Goal: Task Accomplishment & Management: Manage account settings

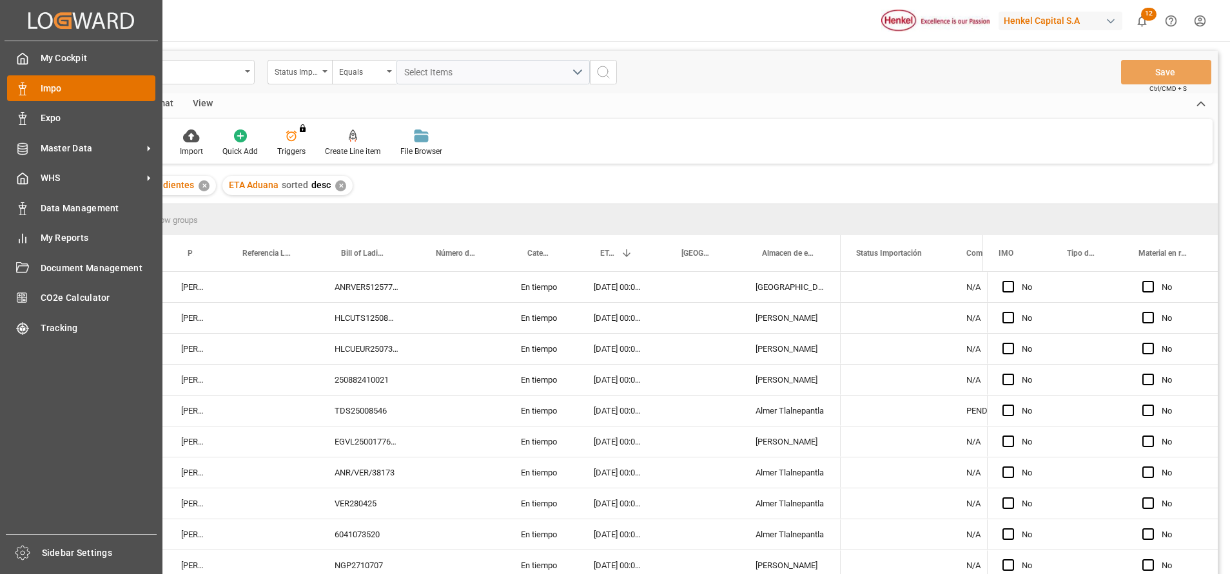
click at [63, 89] on span "Impo" at bounding box center [98, 89] width 115 height 14
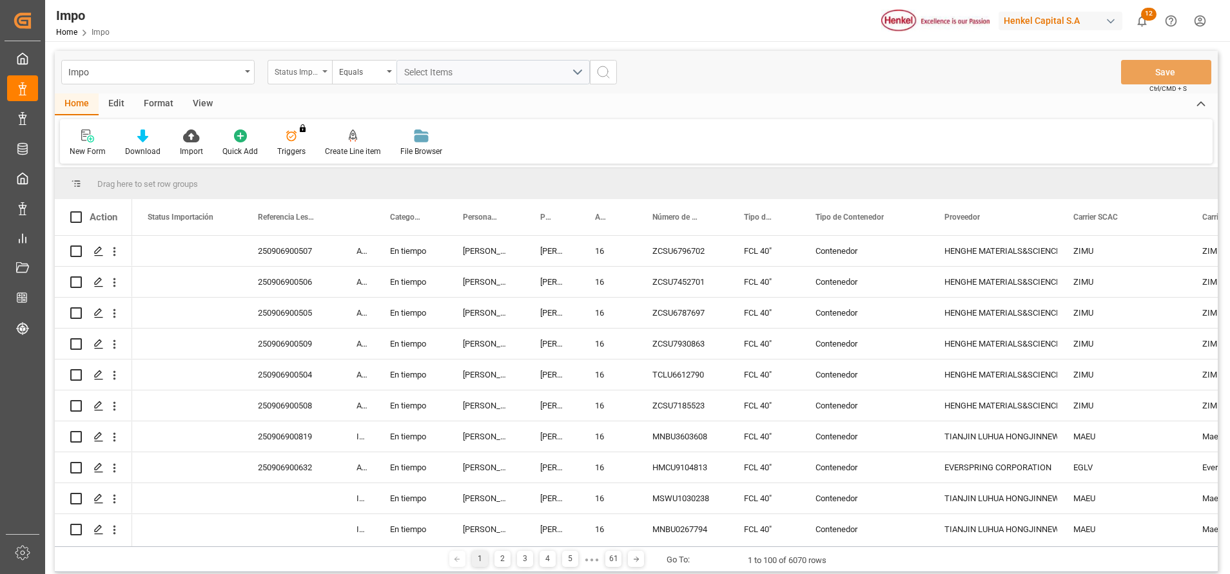
click at [306, 68] on div "Status Importación" at bounding box center [297, 70] width 44 height 15
type input "bil"
click at [358, 129] on div "Bill of Lading Number" at bounding box center [364, 131] width 192 height 27
click at [465, 79] on input "text" at bounding box center [492, 72] width 193 height 24
type input "SPTK25080301"
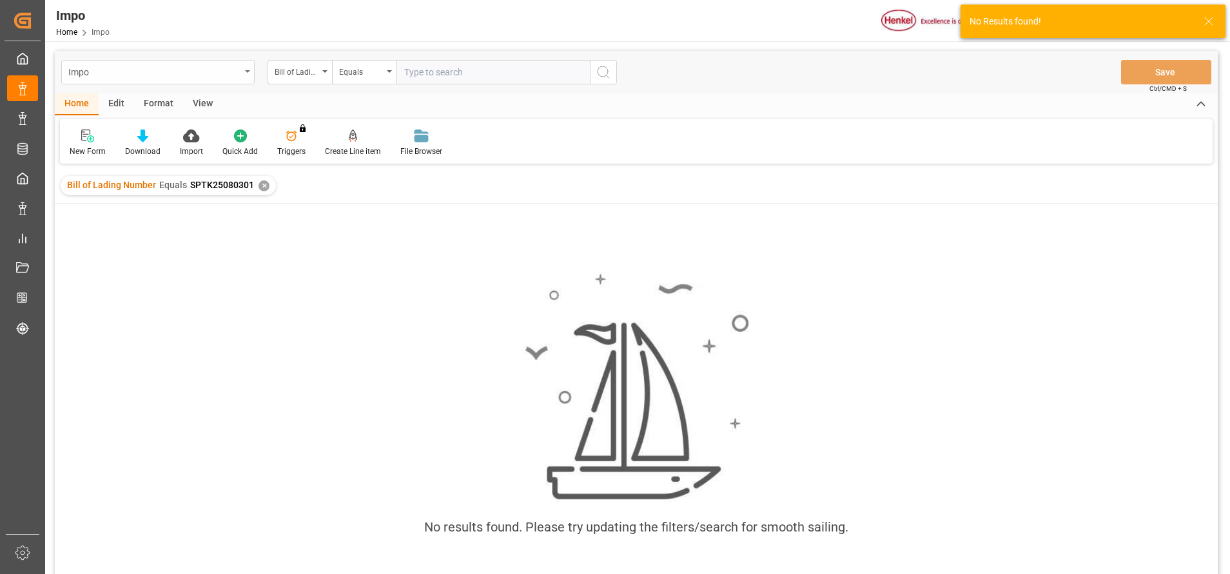
click at [242, 72] on div "Impo" at bounding box center [157, 72] width 193 height 24
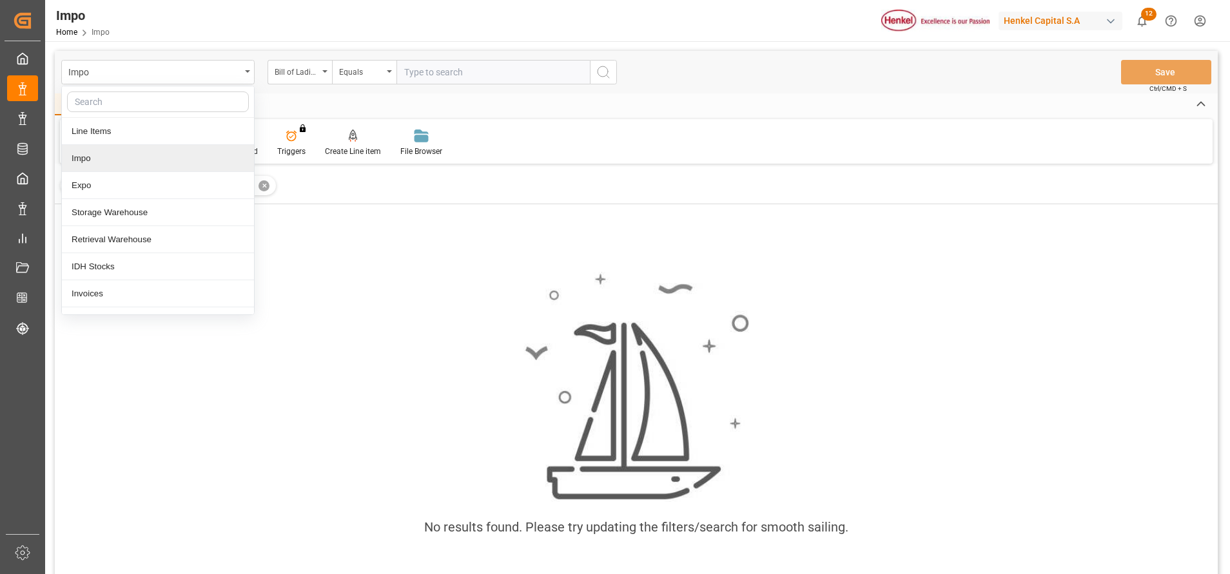
click at [181, 165] on div "Impo" at bounding box center [158, 158] width 192 height 27
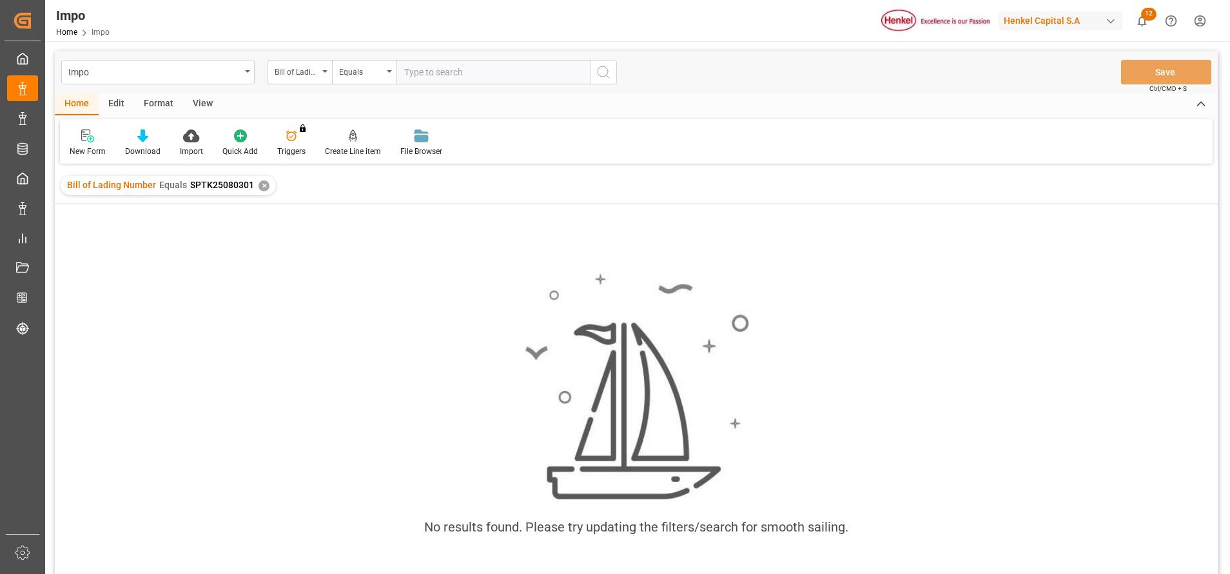
click at [469, 84] on div "Impo Bill of Lading Number Equals Save Ctrl/CMD + S" at bounding box center [636, 72] width 1163 height 43
click at [476, 77] on input "text" at bounding box center [492, 72] width 193 height 24
paste input "SPTK25080301"
type input "SPTK25080301"
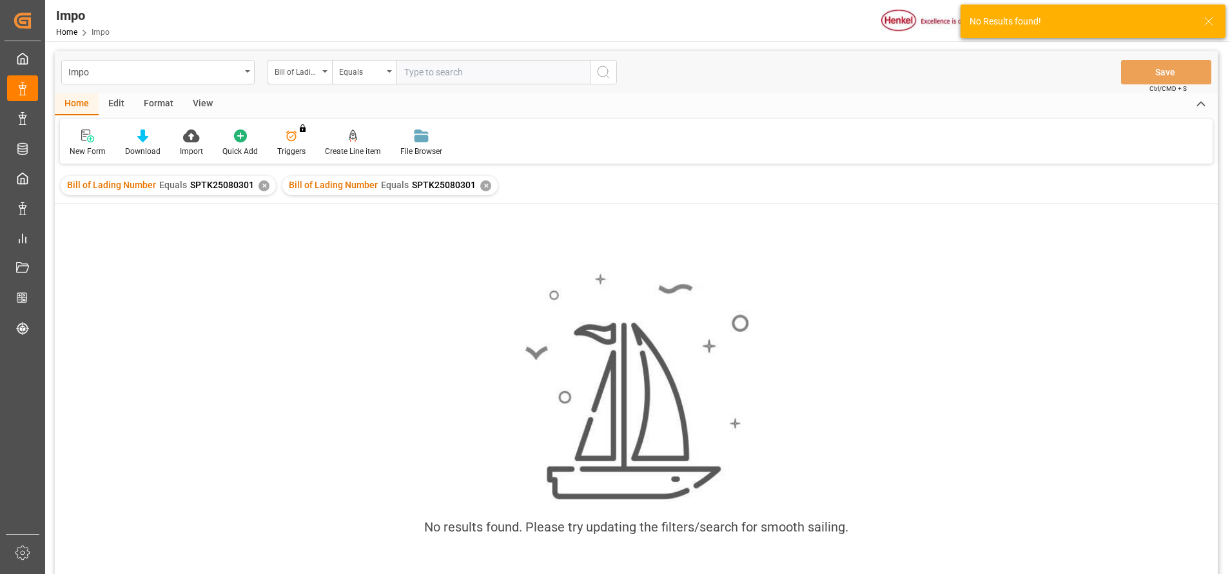
click at [480, 184] on div "✕" at bounding box center [485, 186] width 11 height 11
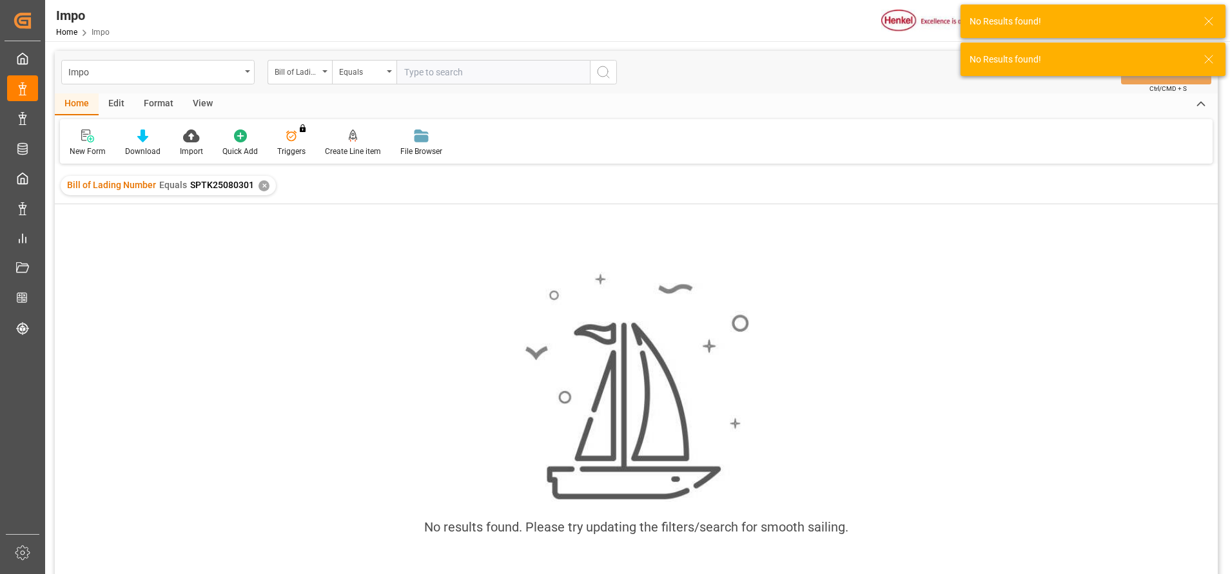
click at [262, 190] on div "✕" at bounding box center [264, 186] width 11 height 11
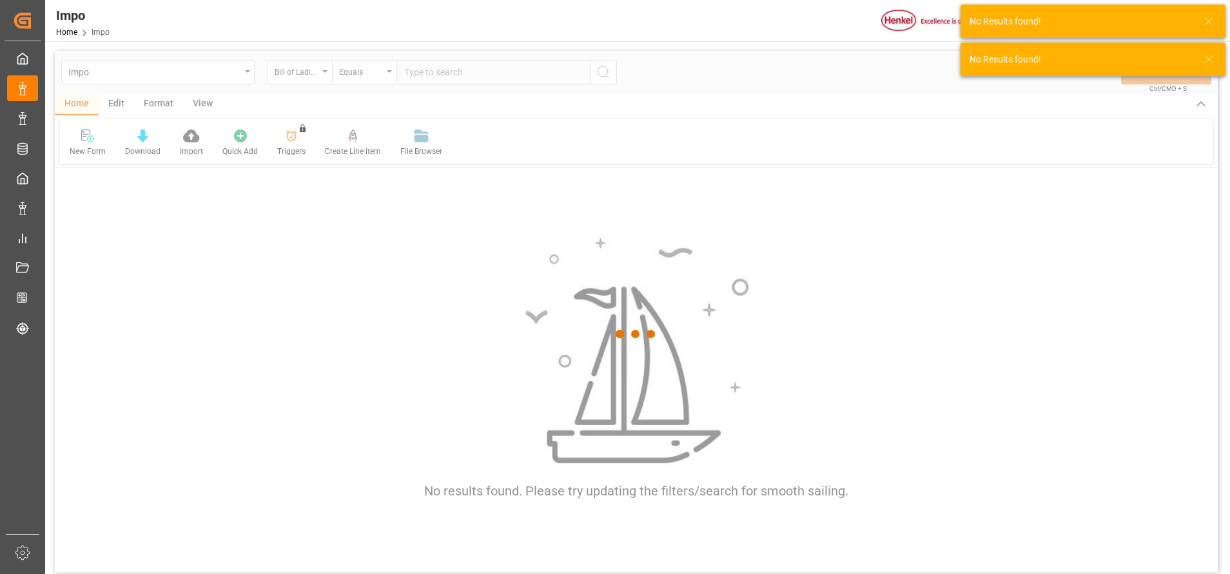
click at [431, 64] on div at bounding box center [636, 334] width 1163 height 567
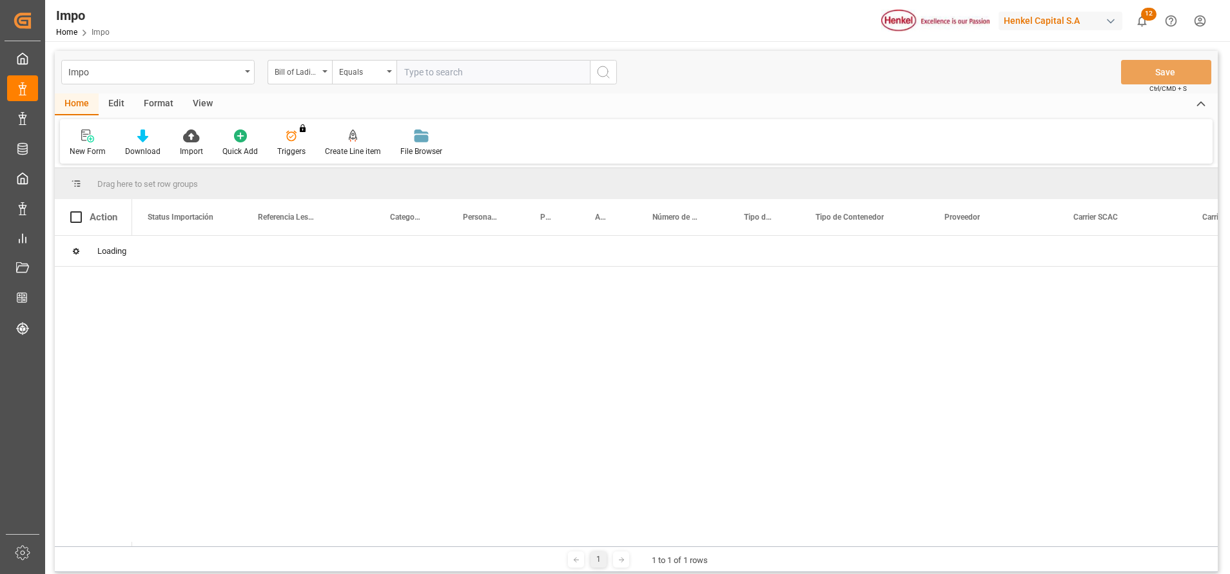
click at [459, 79] on input "text" at bounding box center [492, 72] width 193 height 24
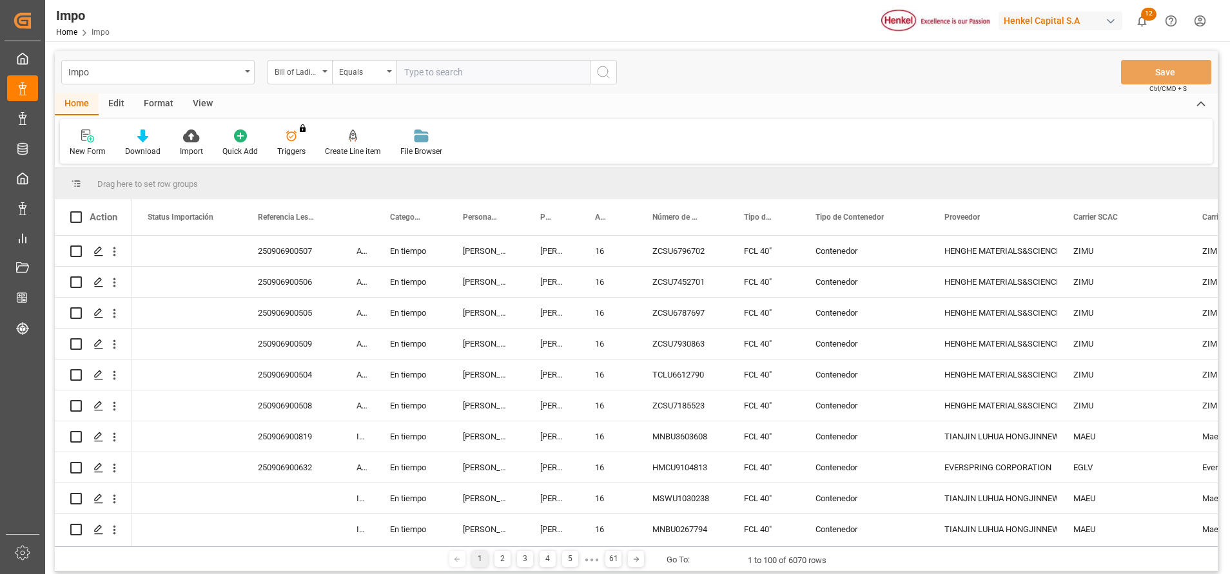
paste input "SPTK25080301"
type input "SPTK25080301"
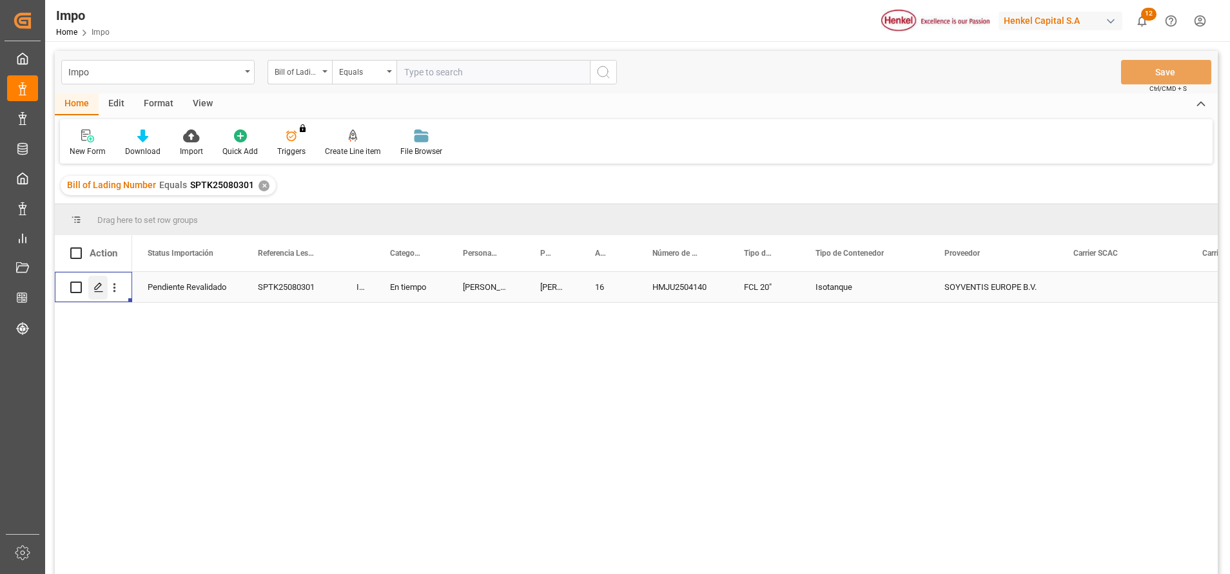
click at [103, 294] on div "Press SPACE to select this row." at bounding box center [97, 288] width 19 height 24
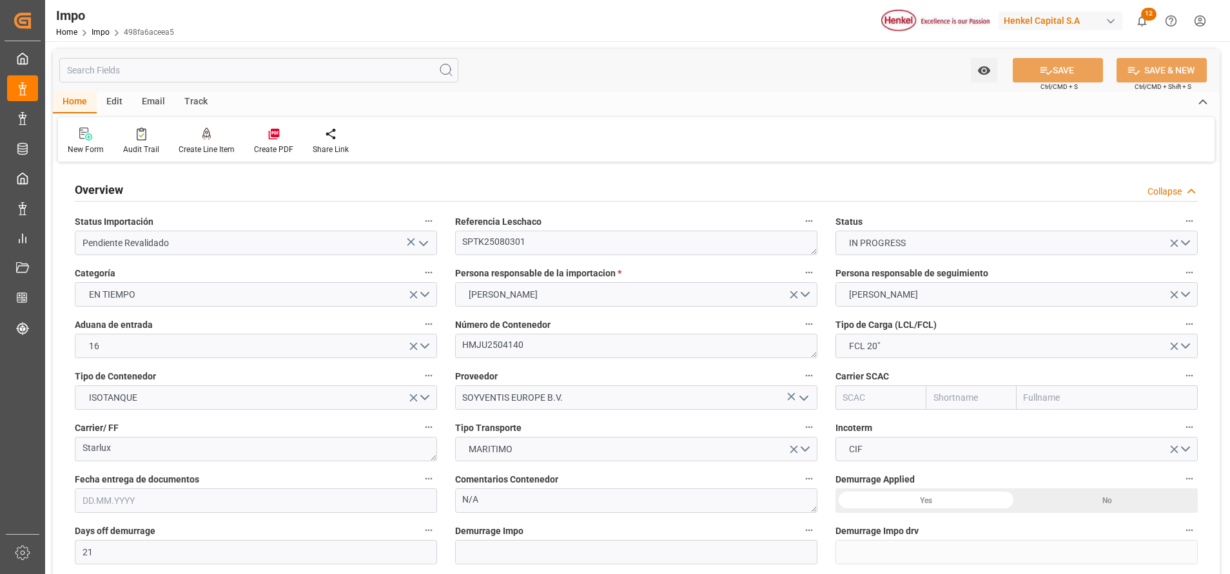
type input "21"
type input "1"
type input "16.84"
type input "[DATE]"
click at [754, 233] on textarea "SPTK25080301" at bounding box center [636, 243] width 362 height 24
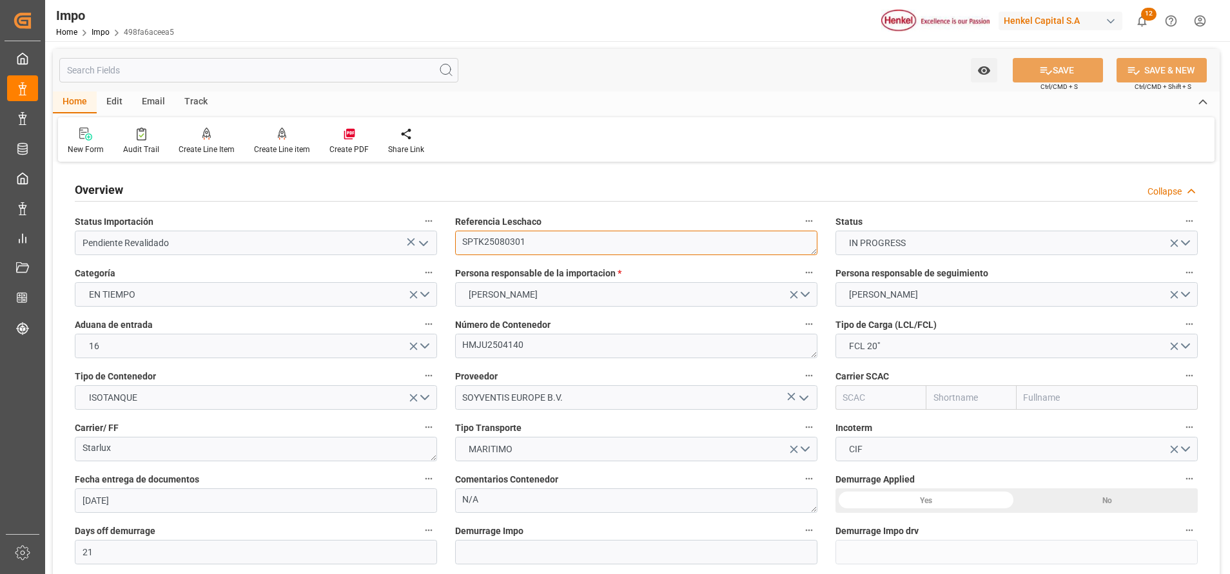
click at [504, 239] on textarea "SPTK25080301" at bounding box center [636, 243] width 362 height 24
paste textarea "250906900801"
type textarea "250906900801"
click at [672, 172] on div "Overview Collapse" at bounding box center [636, 190] width 1141 height 36
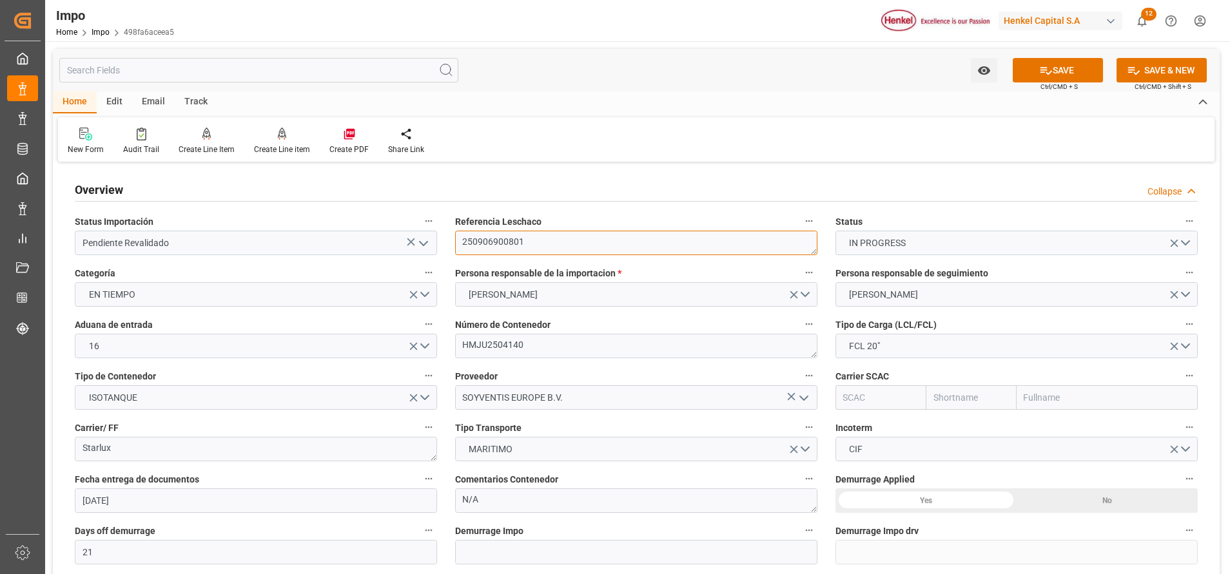
click at [616, 237] on textarea "250906900801" at bounding box center [636, 243] width 362 height 24
click at [465, 246] on textarea "250906900801" at bounding box center [636, 243] width 362 height 24
click at [579, 235] on textarea "250906900801" at bounding box center [636, 243] width 362 height 24
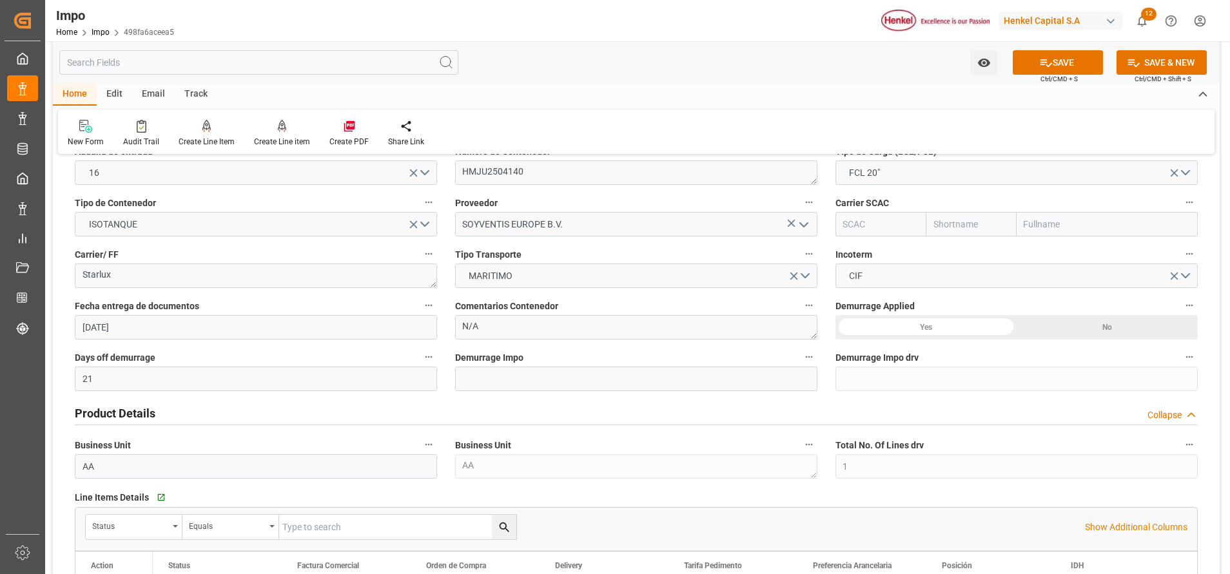
scroll to position [177, 0]
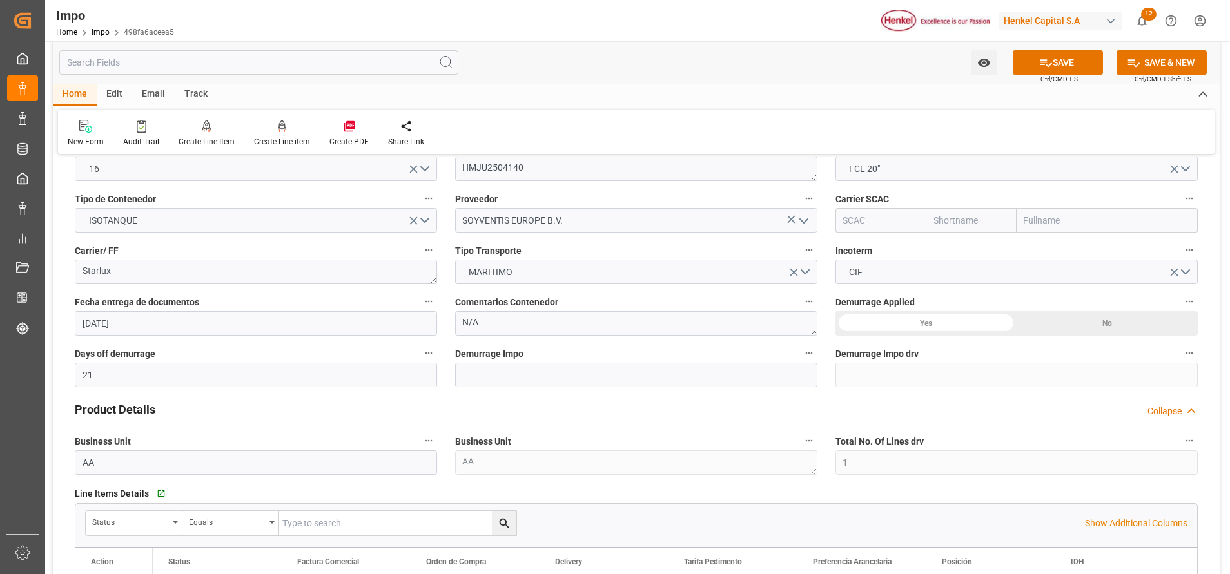
click at [1037, 48] on div "Watch Option SAVE Ctrl/CMD + S SAVE & NEW Ctrl/CMD + Shift + S" at bounding box center [636, 62] width 1167 height 43
click at [1049, 57] on icon at bounding box center [1046, 63] width 14 height 14
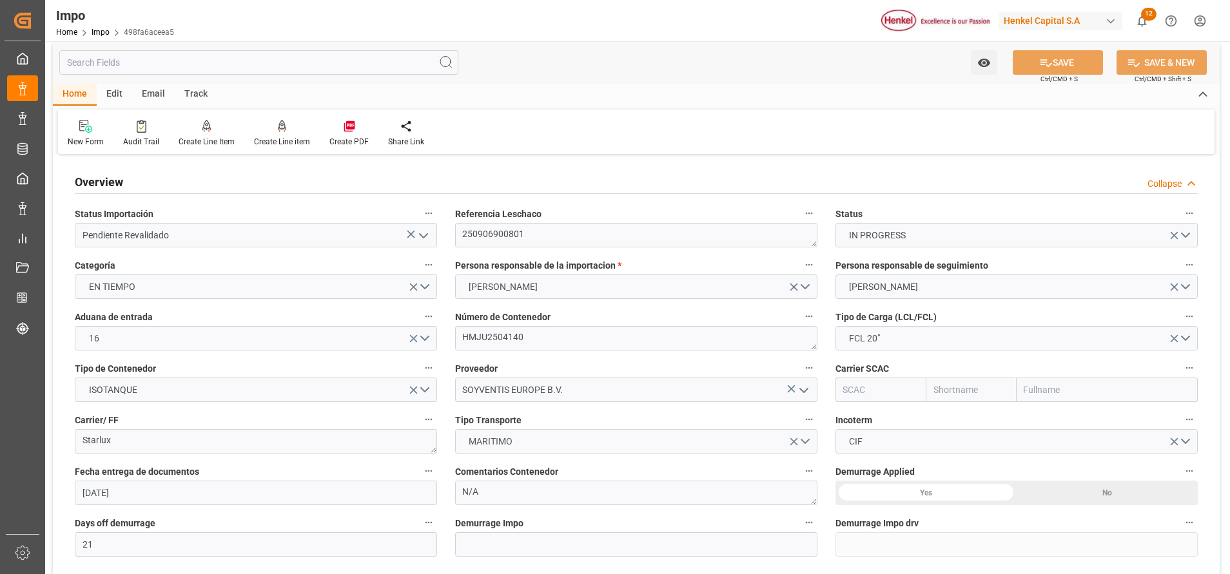
scroll to position [0, 0]
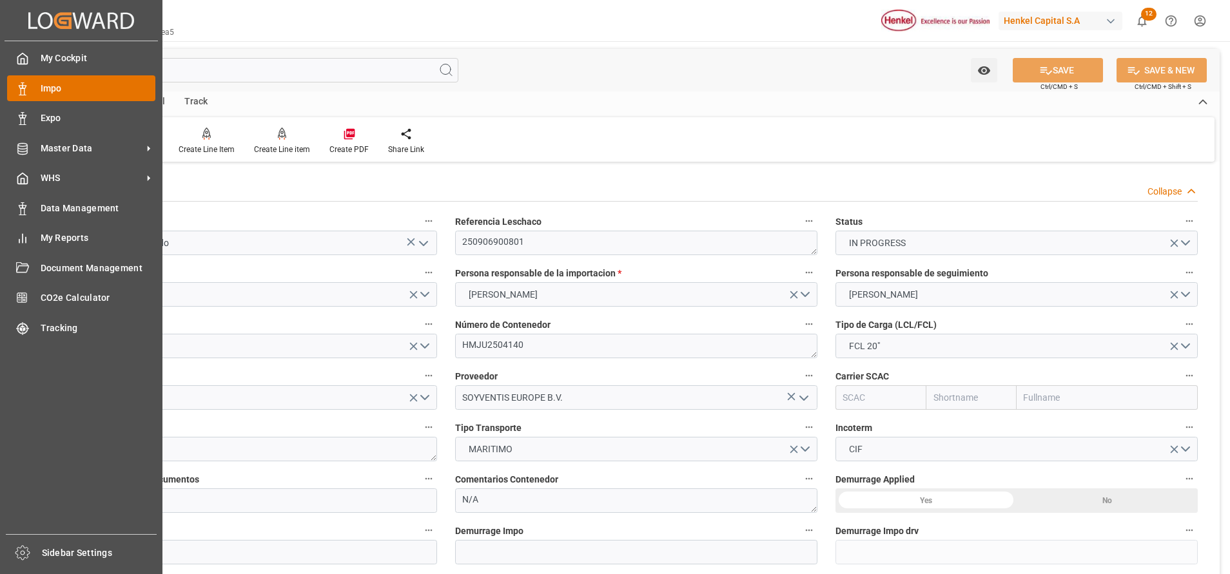
click at [29, 85] on div "Impo Impo" at bounding box center [81, 87] width 148 height 25
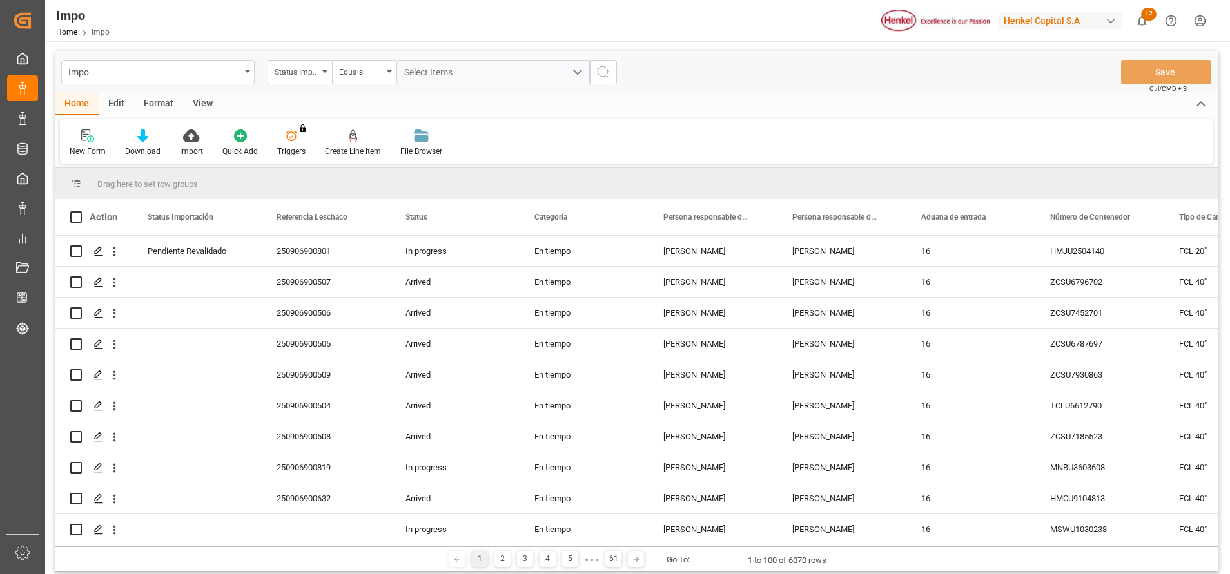
click at [153, 103] on div "Format" at bounding box center [158, 104] width 49 height 22
click at [87, 144] on div "Filter Rows" at bounding box center [88, 143] width 57 height 28
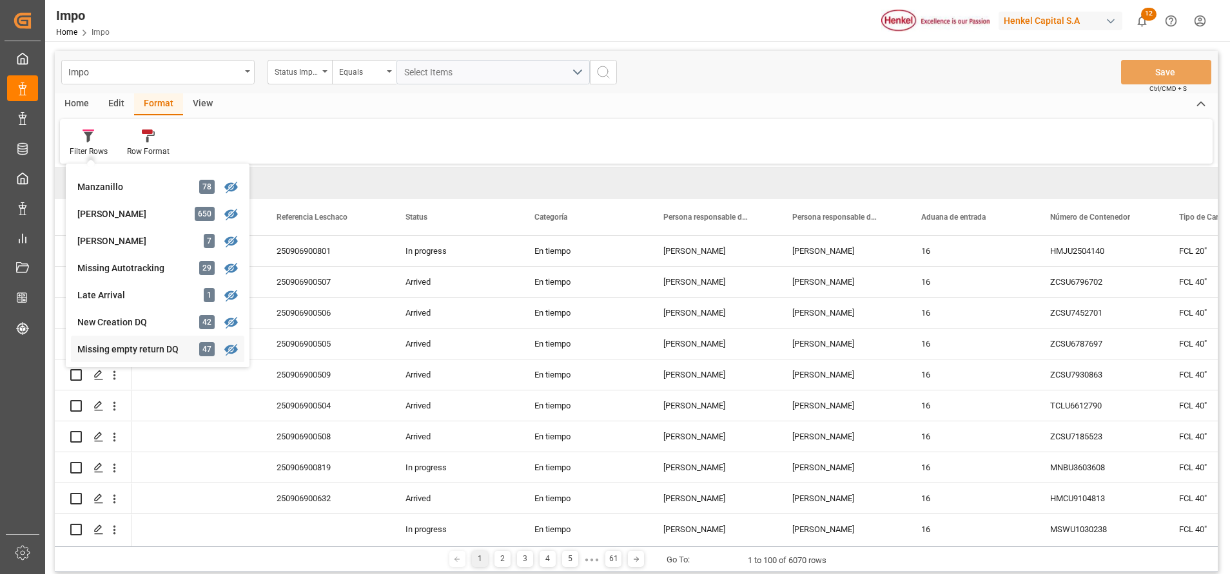
scroll to position [234, 0]
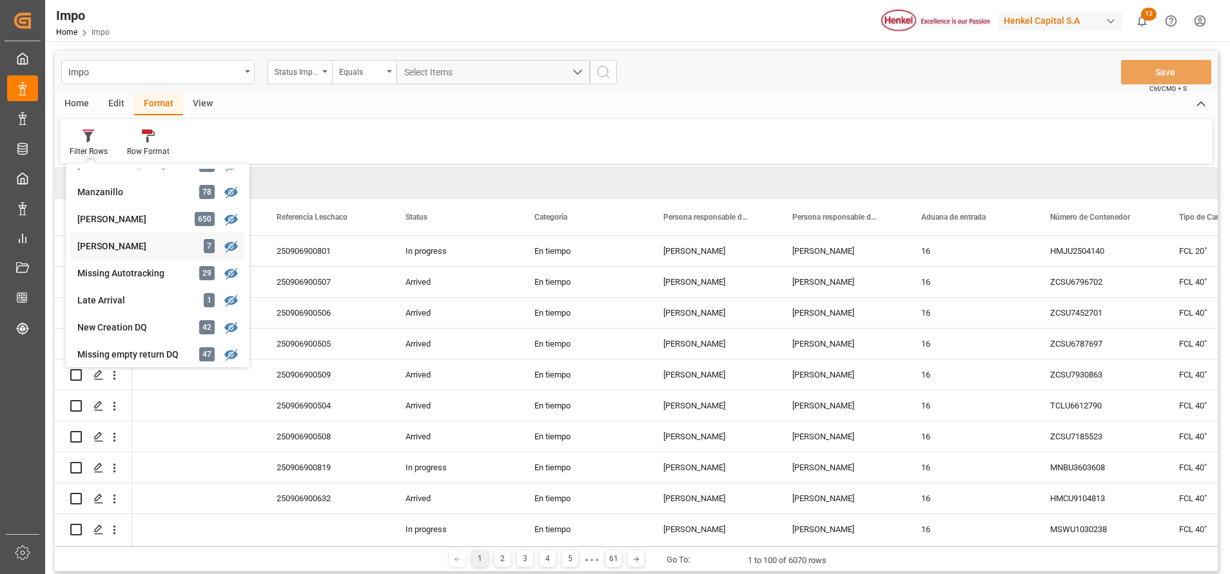
click at [120, 244] on div "[PERSON_NAME]" at bounding box center [133, 247] width 113 height 14
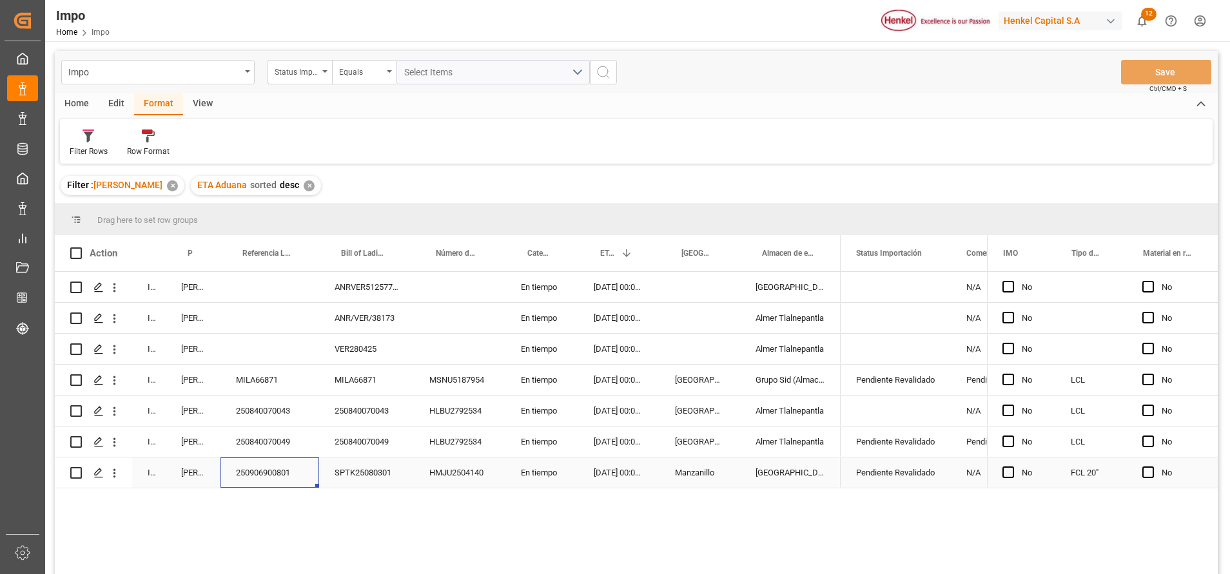
click at [294, 474] on div "250906900801" at bounding box center [269, 473] width 99 height 30
click at [349, 549] on div "In progress [PERSON_NAME] ANRVER5125773V En tiempo [DATE] 00:00:00 [GEOGRAPHIC_…" at bounding box center [636, 425] width 1163 height 306
click at [396, 547] on div "In progress [PERSON_NAME] ANRVER5125773V En tiempo [DATE] 00:00:00 [GEOGRAPHIC_…" at bounding box center [636, 425] width 1163 height 306
click at [482, 547] on div "In progress [PERSON_NAME] ANRVER5125773V En tiempo [DATE] 00:00:00 [GEOGRAPHIC_…" at bounding box center [636, 425] width 1163 height 306
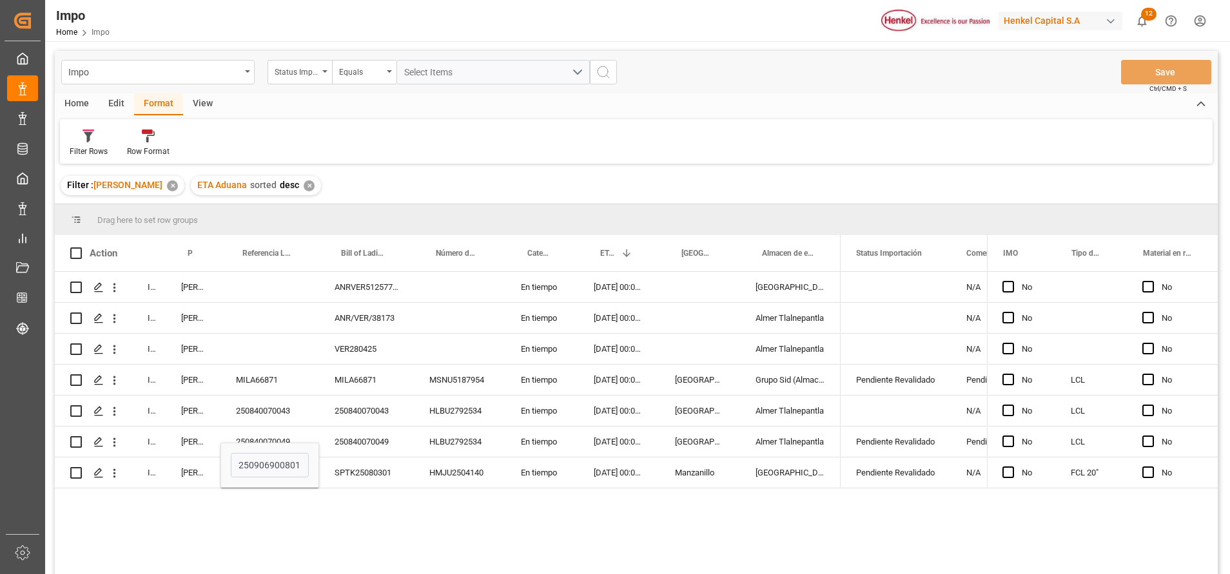
click at [444, 143] on div "Filter Rows Row Format" at bounding box center [636, 141] width 1153 height 44
click at [288, 431] on div "250840070049" at bounding box center [269, 442] width 99 height 30
click at [331, 493] on div "In progress [PERSON_NAME] ANRVER5125773V En tiempo [DATE] 00:00:00 [GEOGRAPHIC_…" at bounding box center [636, 425] width 1163 height 306
click at [890, 340] on div "Press SPACE to select this row." at bounding box center [896, 349] width 110 height 30
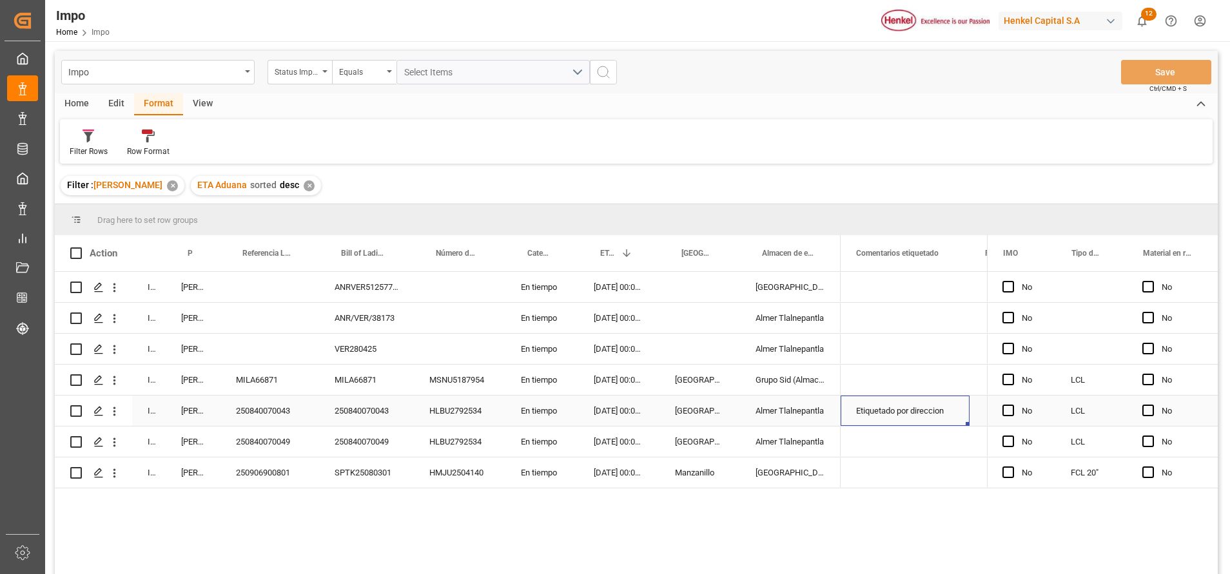
click at [953, 409] on div "Etiquetado por direccion" at bounding box center [905, 411] width 129 height 30
click at [857, 422] on input "Etiquetado por direccion" at bounding box center [905, 418] width 108 height 24
click at [946, 514] on div "HENKEL GLOBAL SUPPLY CHAIN B.V. Yes NOM/050 direccion HENKEL LTDA. HENKEL LTDA.…" at bounding box center [914, 427] width 146 height 311
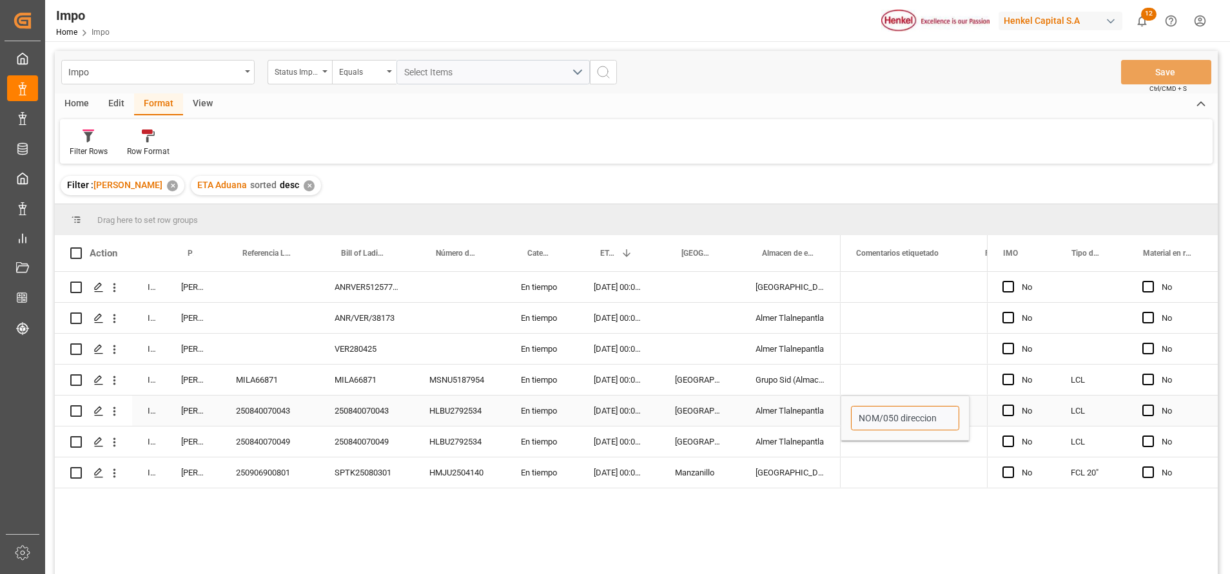
click at [948, 418] on input "NOM/050 direccion" at bounding box center [905, 418] width 108 height 24
type input "NOM/050 direccion / Peniente solicitud"
click at [945, 181] on div "Filter : [PERSON_NAME] ✕ ETA Aduana sorted desc ✕" at bounding box center [636, 186] width 1163 height 36
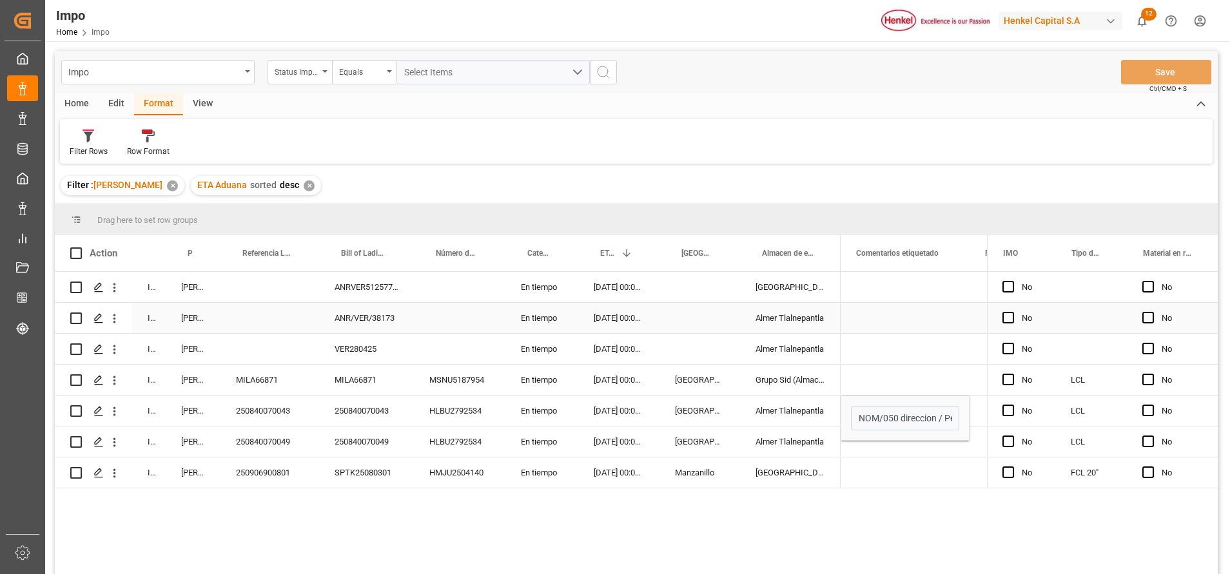
click at [942, 326] on div "Press SPACE to select this row." at bounding box center [905, 318] width 129 height 30
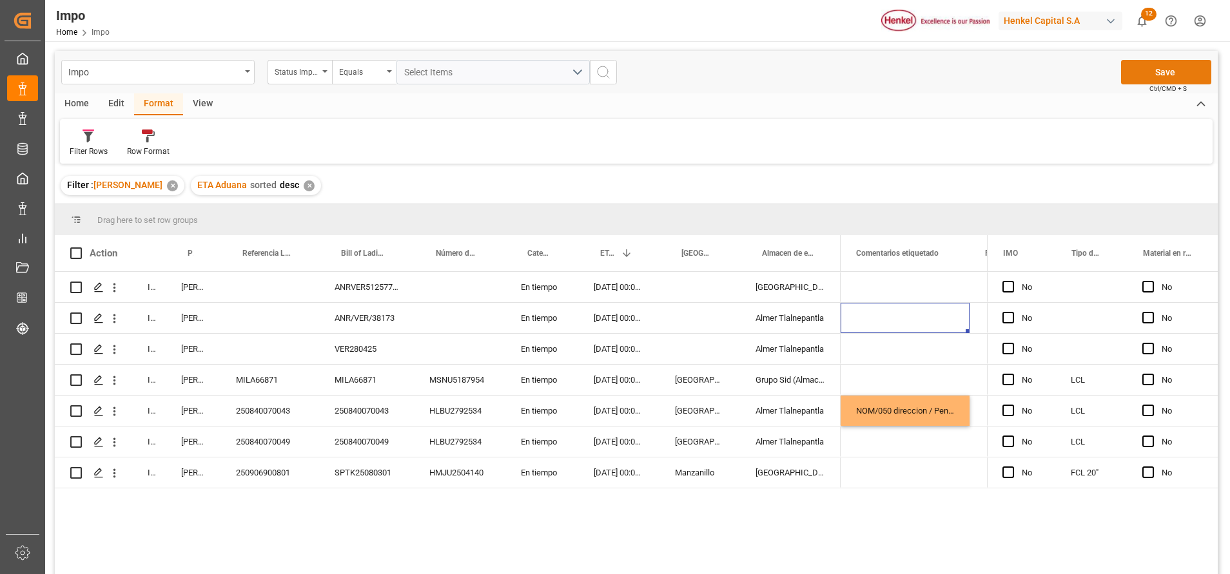
click at [1183, 79] on button "Save" at bounding box center [1166, 72] width 90 height 24
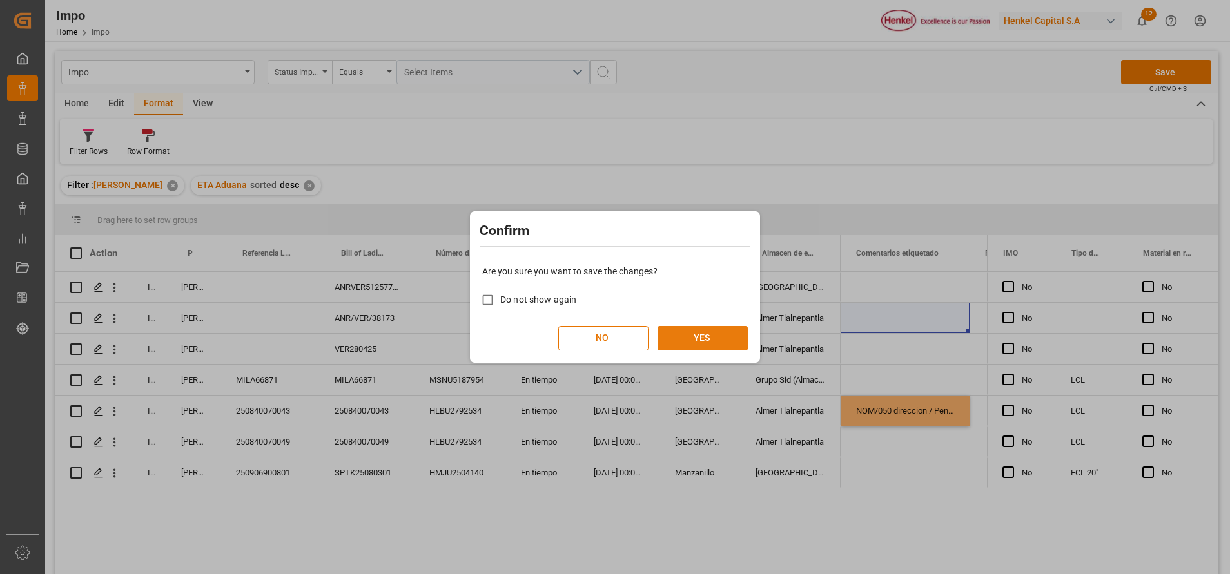
click at [723, 341] on button "YES" at bounding box center [703, 338] width 90 height 24
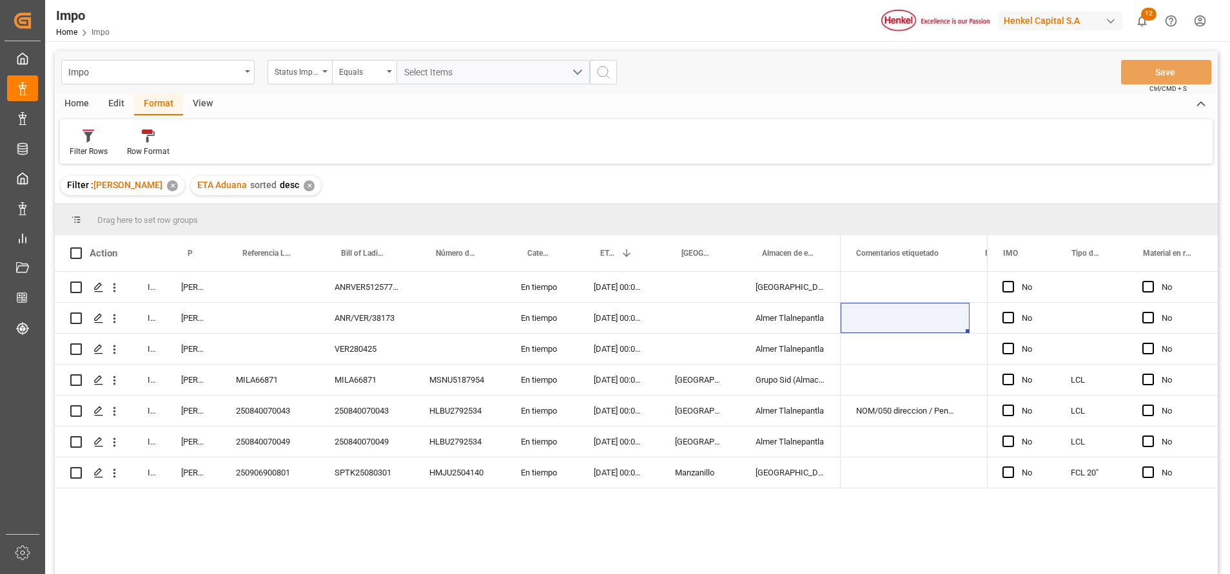
click at [201, 112] on div "View" at bounding box center [202, 104] width 39 height 22
click at [213, 137] on div at bounding box center [185, 136] width 64 height 14
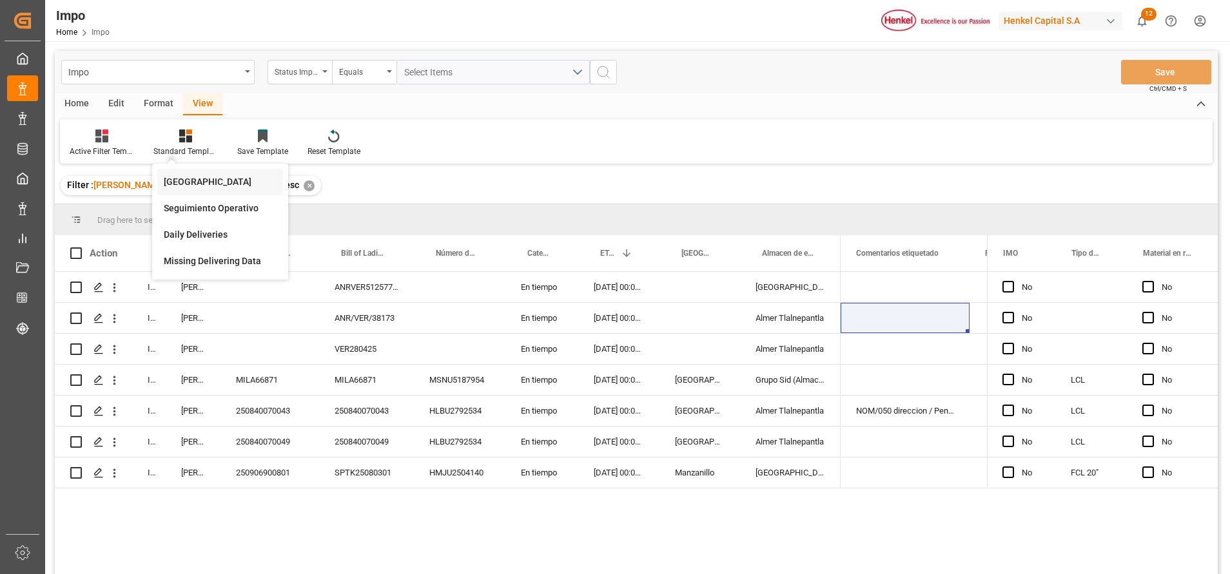
click at [233, 184] on div "[GEOGRAPHIC_DATA]" at bounding box center [220, 182] width 113 height 14
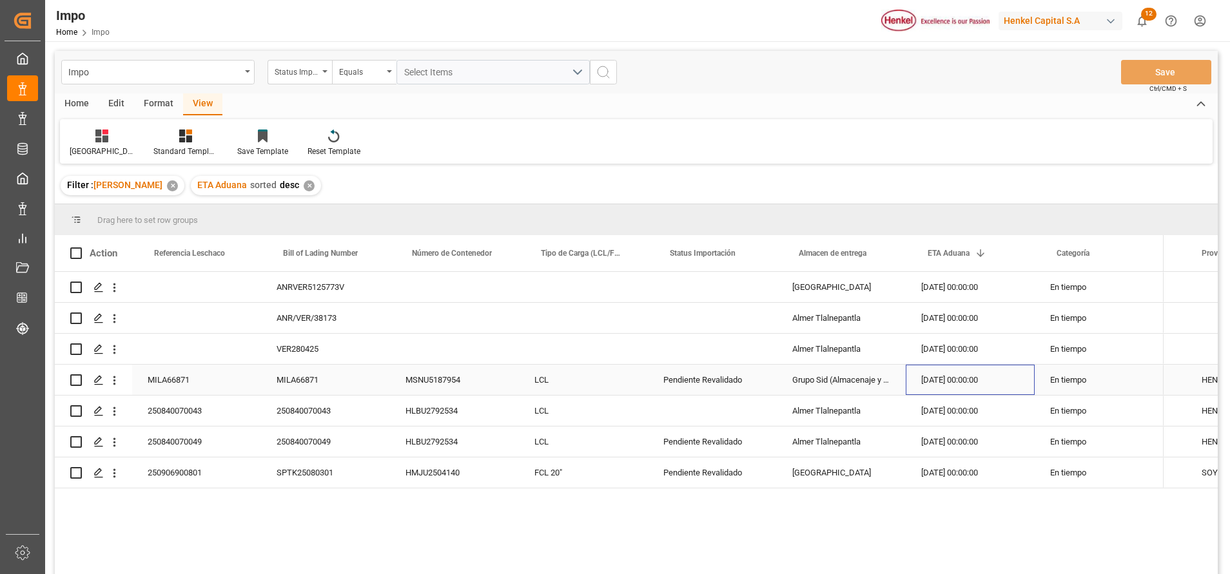
click at [963, 366] on div "[DATE] 00:00:00" at bounding box center [970, 380] width 129 height 30
